Goal: Navigation & Orientation: Find specific page/section

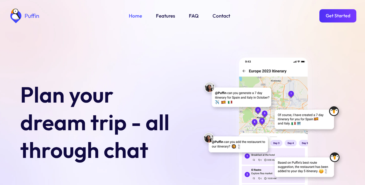
click at [337, 15] on link "Get Started" at bounding box center [337, 15] width 37 height 13
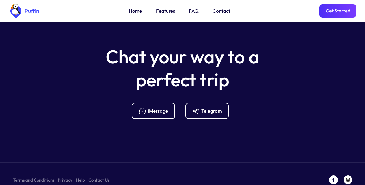
scroll to position [2287, 0]
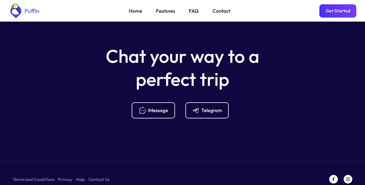
click at [164, 12] on link "Features" at bounding box center [165, 11] width 19 height 8
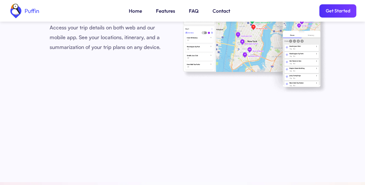
scroll to position [1655, 0]
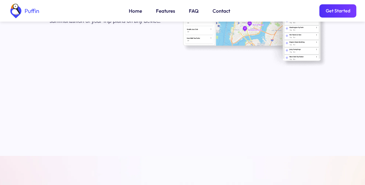
click at [192, 12] on link "FAQ" at bounding box center [194, 11] width 10 height 8
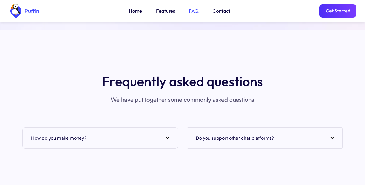
scroll to position [2105, 0]
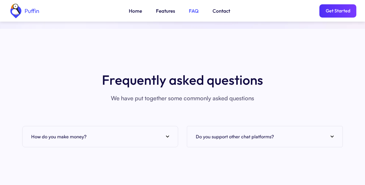
click at [99, 132] on div "How do you make money?" at bounding box center [100, 136] width 138 height 9
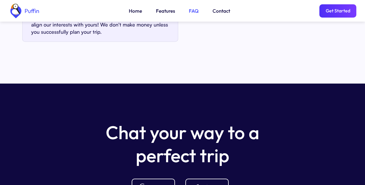
scroll to position [2267, 0]
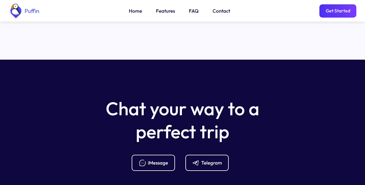
click at [337, 15] on link "Get Started" at bounding box center [337, 10] width 37 height 13
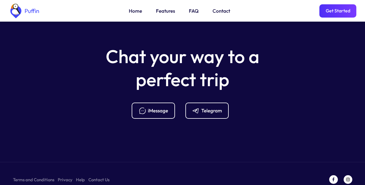
scroll to position [2319, 0]
click at [152, 107] on div "iMessage" at bounding box center [158, 110] width 20 height 6
click at [164, 12] on link "Features" at bounding box center [165, 11] width 19 height 8
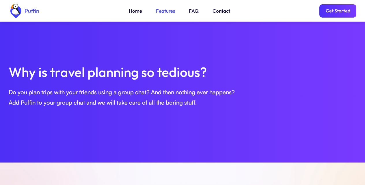
scroll to position [198, 0]
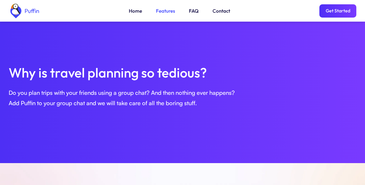
click at [337, 15] on link "Get Started" at bounding box center [337, 10] width 37 height 13
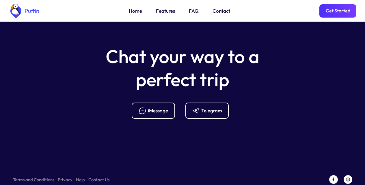
scroll to position [2319, 0]
click at [152, 107] on div "iMessage" at bounding box center [158, 110] width 20 height 6
click at [134, 12] on link "Home" at bounding box center [135, 11] width 13 height 8
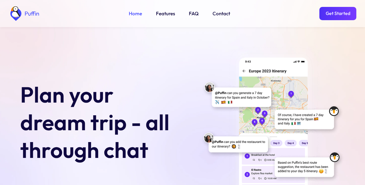
scroll to position [162, 0]
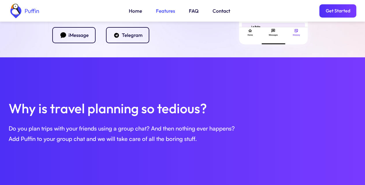
click at [74, 35] on div "iMessage" at bounding box center [78, 35] width 20 height 6
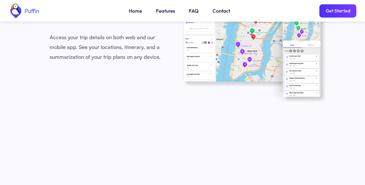
scroll to position [1781, 0]
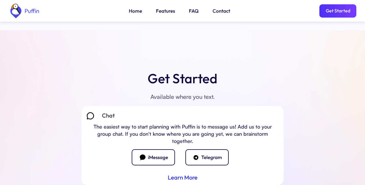
click at [182, 175] on link "Learn More" at bounding box center [183, 178] width 30 height 6
click at [333, 14] on link "Get Started" at bounding box center [337, 10] width 37 height 13
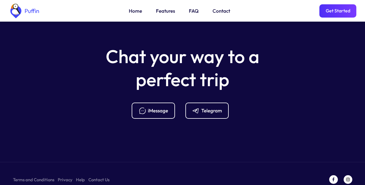
scroll to position [2319, 0]
click at [151, 107] on div "iMessage" at bounding box center [158, 110] width 20 height 6
click at [333, 13] on link "Get Started" at bounding box center [337, 10] width 37 height 13
click at [226, 14] on link "Contact" at bounding box center [221, 11] width 18 height 8
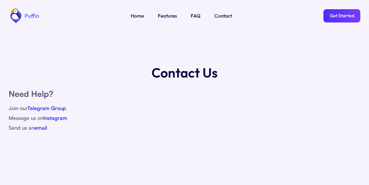
click at [41, 108] on link "Telegram Group" at bounding box center [46, 108] width 39 height 6
click at [137, 19] on link "Home" at bounding box center [137, 16] width 13 height 8
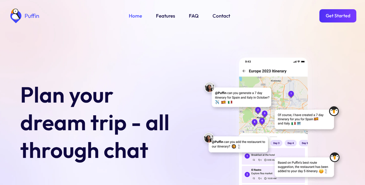
click at [337, 15] on link "Get Started" at bounding box center [337, 15] width 37 height 13
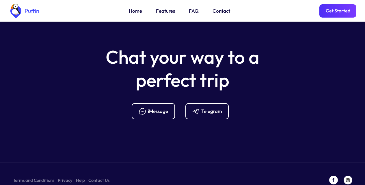
scroll to position [2287, 0]
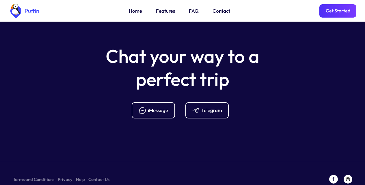
click at [184, 15] on div "Puffin Home Features FAQ Contact Get Started" at bounding box center [182, 11] width 347 height 22
click at [151, 107] on div "iMessage" at bounding box center [158, 110] width 20 height 6
click at [149, 10] on div "Home Features FAQ Contact" at bounding box center [179, 11] width 101 height 8
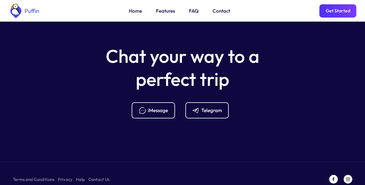
click at [137, 13] on link "Home" at bounding box center [135, 11] width 13 height 8
